Goal: Task Accomplishment & Management: Use online tool/utility

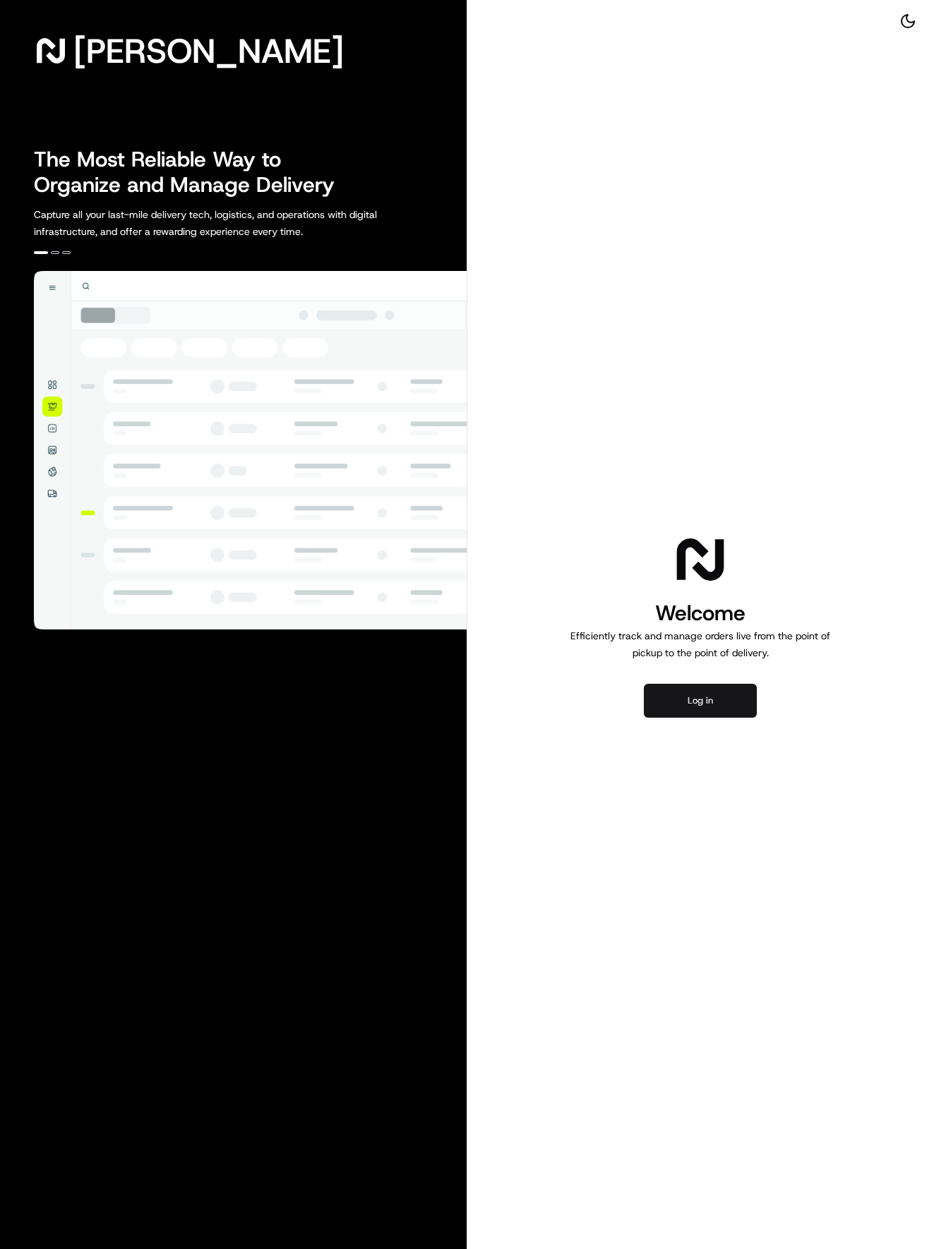
click at [702, 697] on button "Log in" at bounding box center [700, 701] width 113 height 34
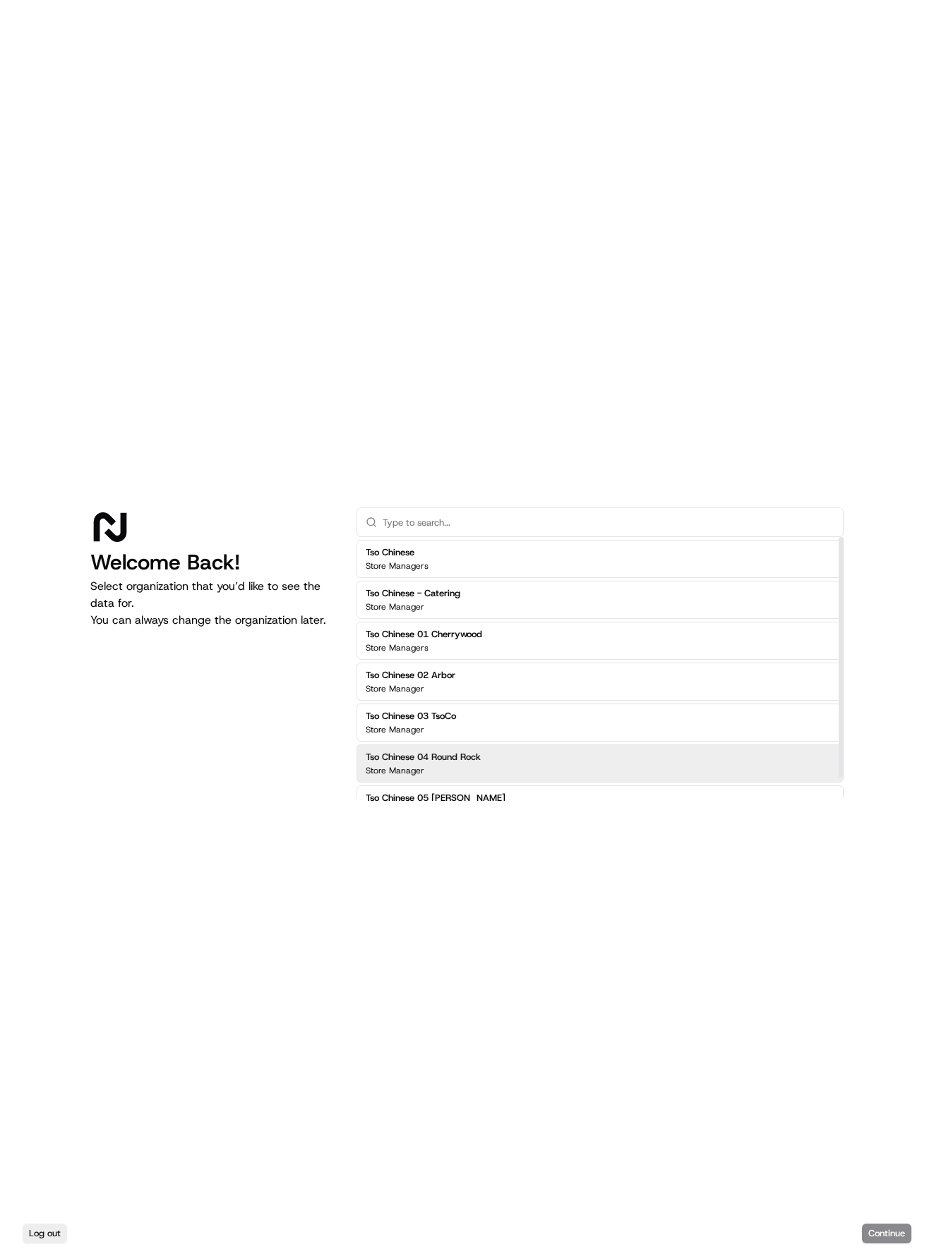
click at [481, 754] on h2 "Tso Chinese 04 Round Rock" at bounding box center [423, 757] width 115 height 13
click at [889, 1229] on button "Continue" at bounding box center [886, 1234] width 49 height 20
